Goal: Navigation & Orientation: Find specific page/section

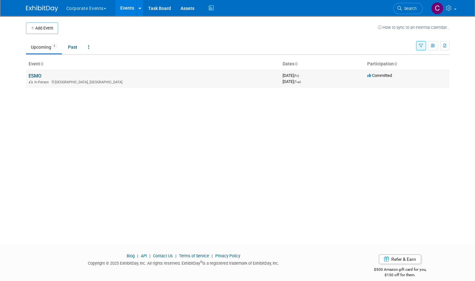
click at [36, 76] on link "ESMO" at bounding box center [35, 76] width 13 height 6
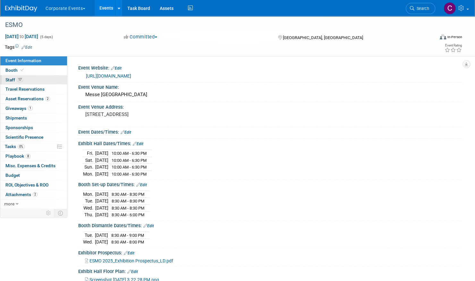
click at [13, 81] on span "Staff 17" at bounding box center [14, 79] width 18 height 5
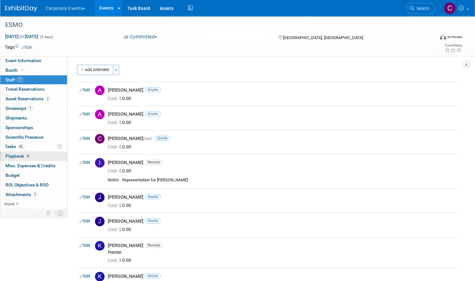
click at [13, 156] on span "Playbook 8" at bounding box center [17, 156] width 25 height 5
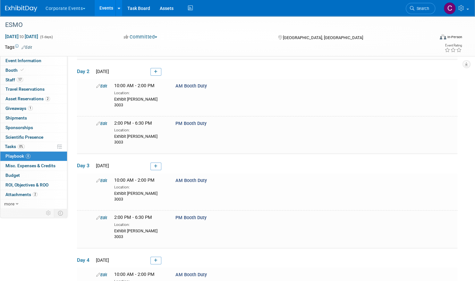
scroll to position [102, 0]
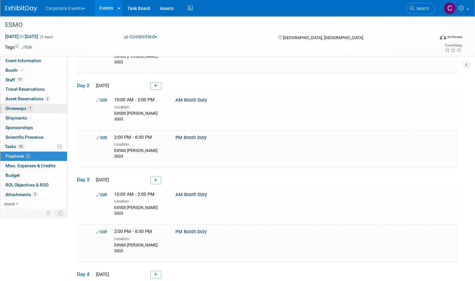
click at [16, 109] on span "Giveaways 1" at bounding box center [18, 108] width 27 height 5
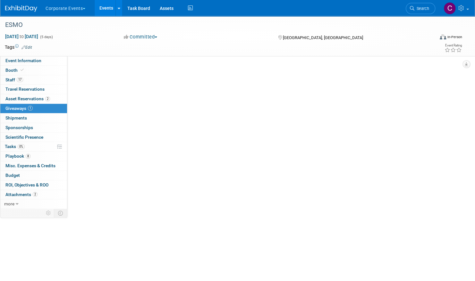
scroll to position [0, 0]
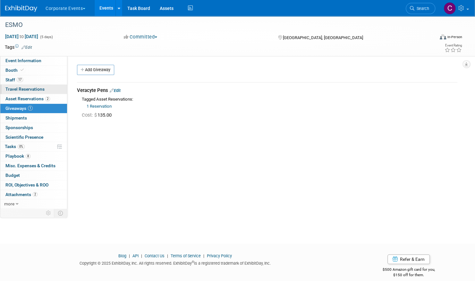
click at [23, 88] on span "Travel Reservations 0" at bounding box center [24, 89] width 39 height 5
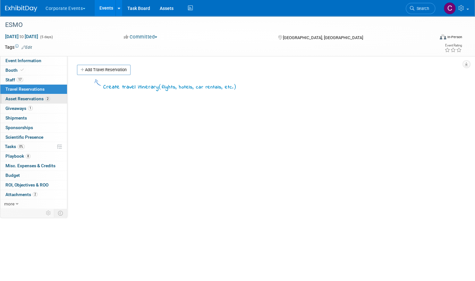
click at [22, 98] on span "Asset Reservations 2" at bounding box center [27, 98] width 45 height 5
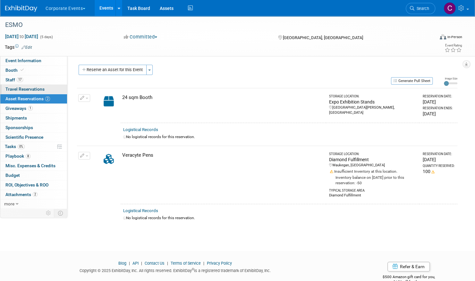
click at [28, 90] on span "Travel Reservations 0" at bounding box center [24, 89] width 39 height 5
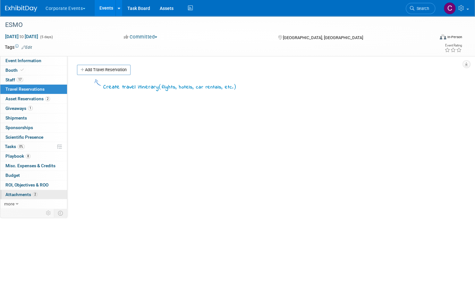
click at [19, 193] on span "Attachments 2" at bounding box center [21, 194] width 32 height 5
